Goal: Information Seeking & Learning: Understand process/instructions

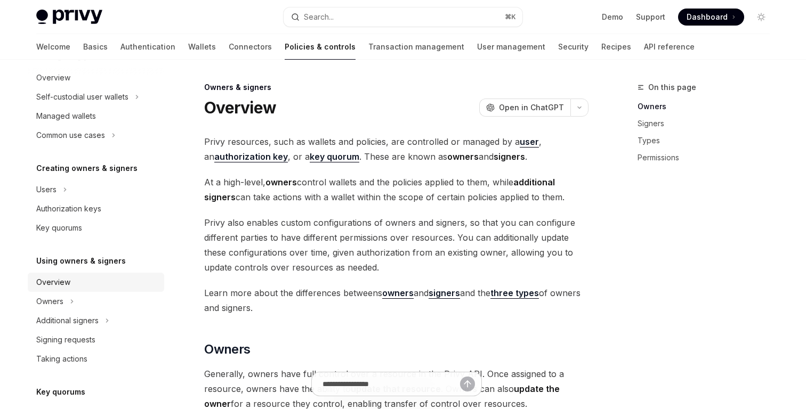
scroll to position [149, 0]
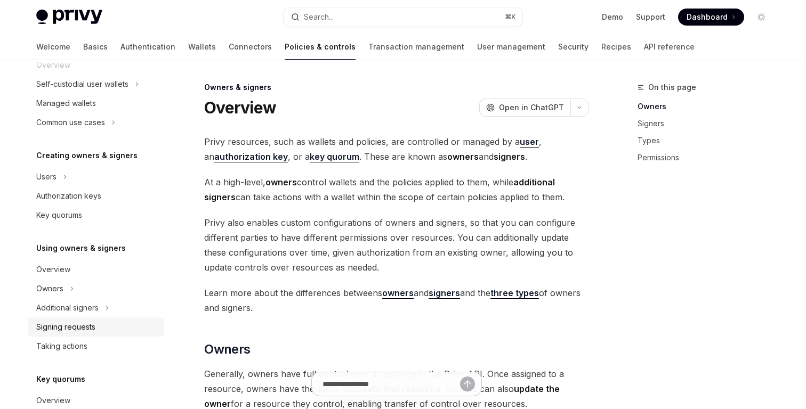
click at [92, 325] on div "Signing requests" at bounding box center [65, 327] width 59 height 13
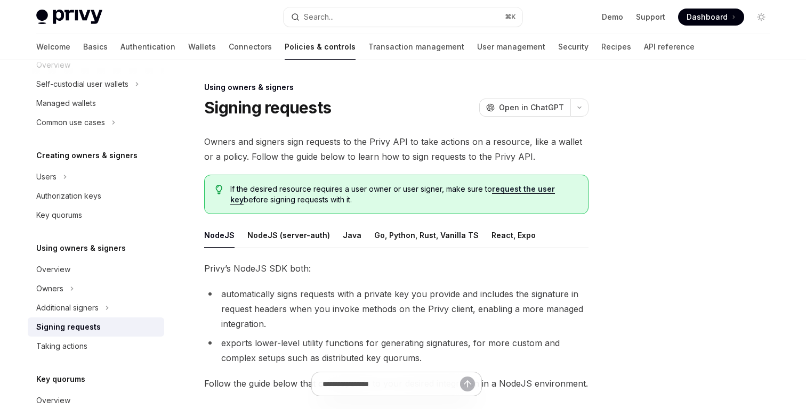
click at [85, 320] on link "Signing requests" at bounding box center [96, 327] width 136 height 19
click at [79, 308] on div "Additional signers" at bounding box center [67, 308] width 62 height 13
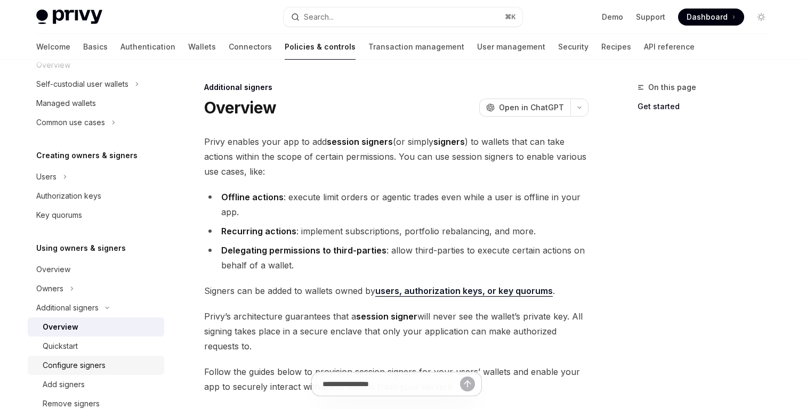
click at [106, 370] on div "Configure signers" at bounding box center [100, 365] width 115 height 13
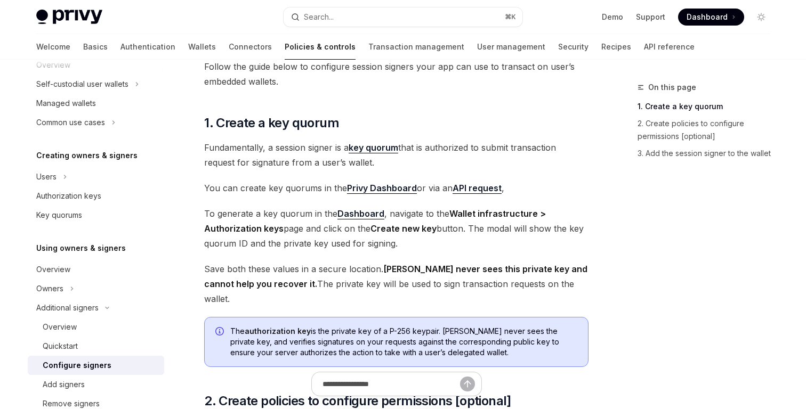
scroll to position [84, 0]
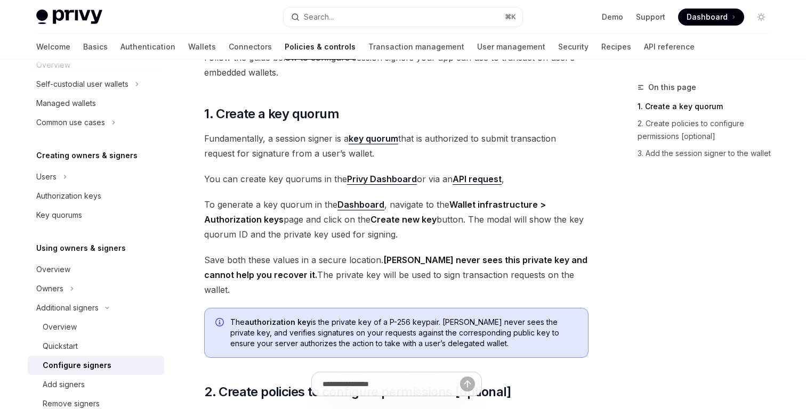
click at [99, 373] on link "Configure signers" at bounding box center [96, 365] width 136 height 19
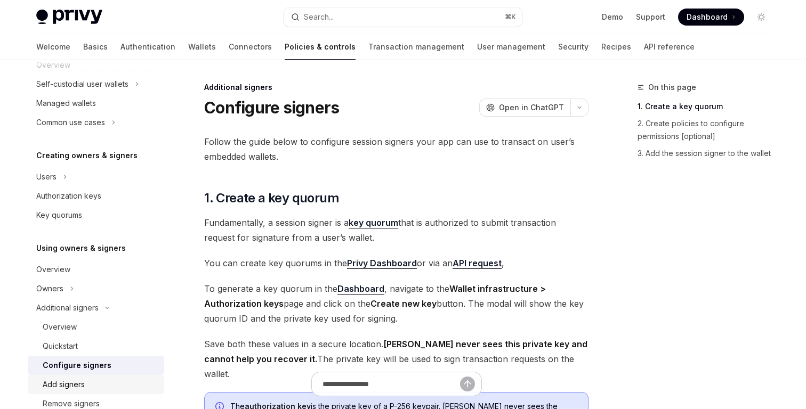
click at [106, 380] on div "Add signers" at bounding box center [100, 384] width 115 height 13
type textarea "*"
